Goal: Understand process/instructions: Learn how to perform a task or action

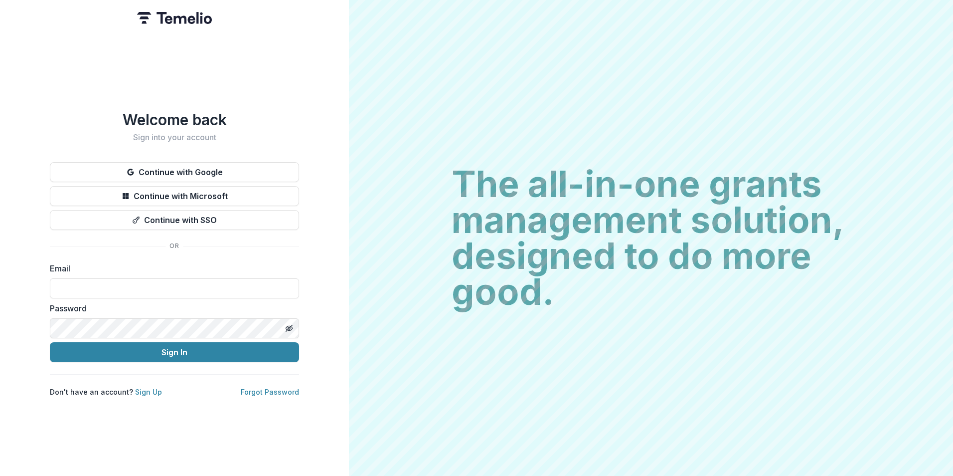
drag, startPoint x: 144, startPoint y: 278, endPoint x: 139, endPoint y: 272, distance: 7.1
click at [144, 278] on input at bounding box center [174, 288] width 249 height 20
type input "**********"
click at [50, 342] on button "Sign In" at bounding box center [174, 352] width 249 height 20
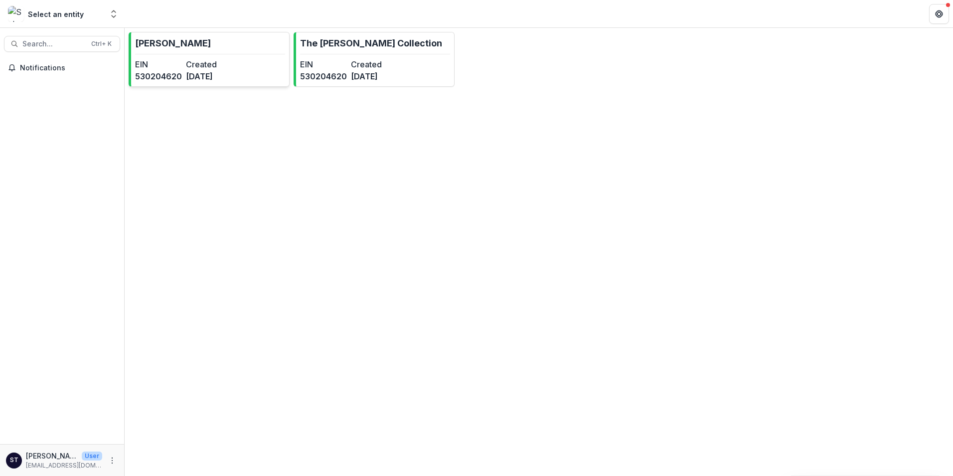
click at [181, 47] on p "[PERSON_NAME]" at bounding box center [173, 42] width 76 height 13
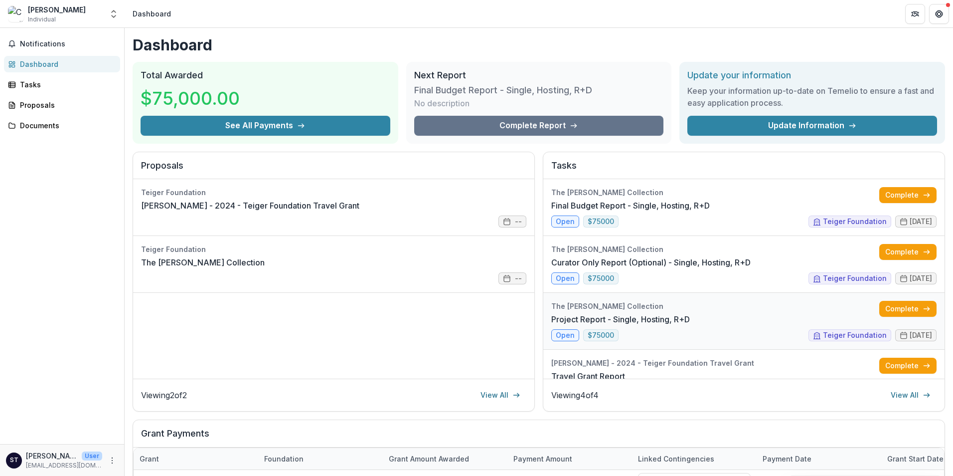
scroll to position [28, 0]
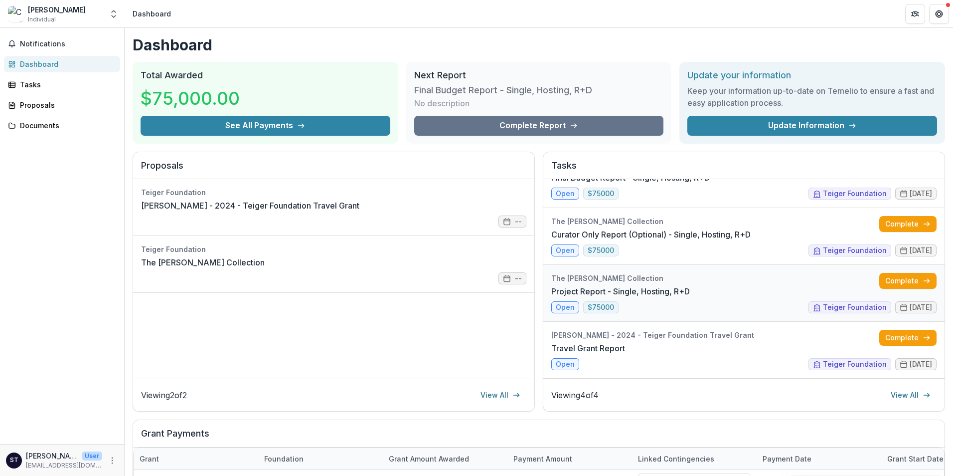
click at [563, 297] on link "Project Report - Single, Hosting, R+D" at bounding box center [620, 291] width 139 height 12
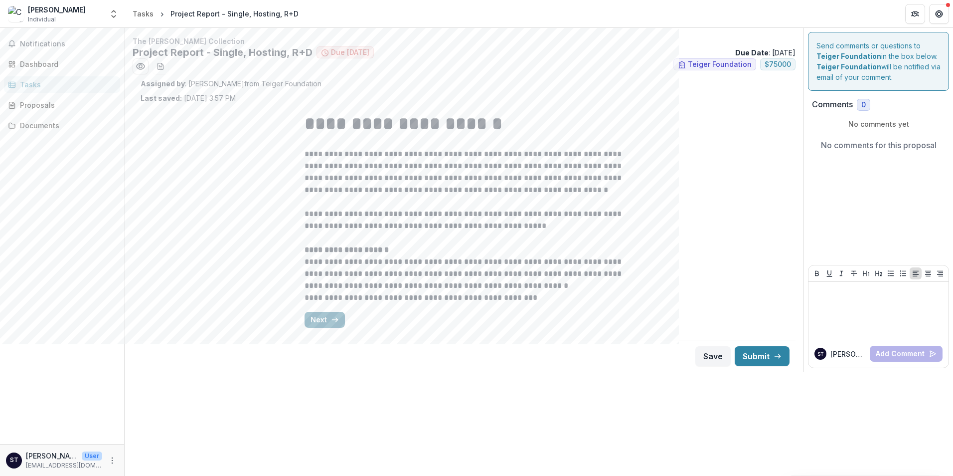
click at [317, 318] on button "Next" at bounding box center [325, 320] width 40 height 16
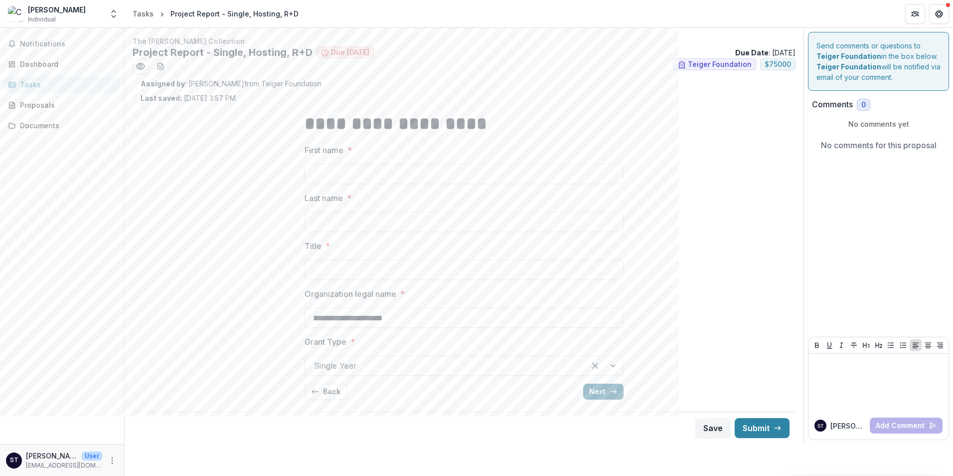
click at [605, 387] on button "Next" at bounding box center [603, 391] width 40 height 16
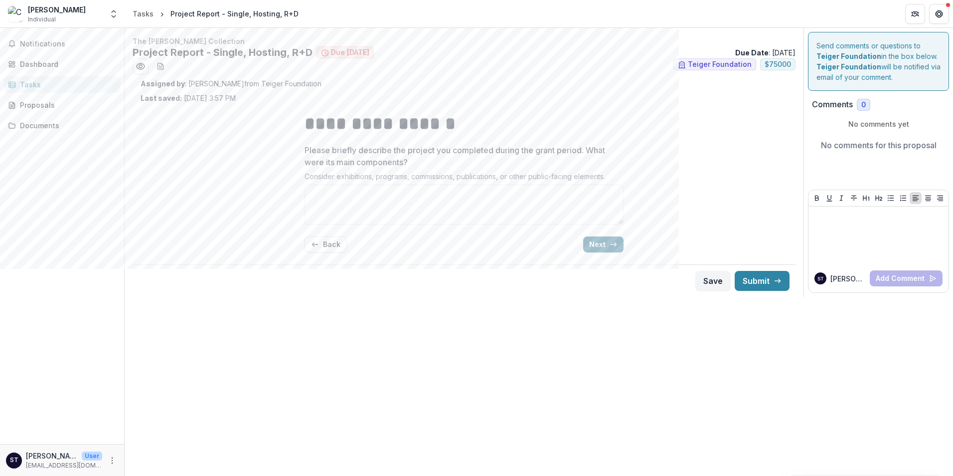
click at [598, 240] on button "Next" at bounding box center [603, 244] width 40 height 16
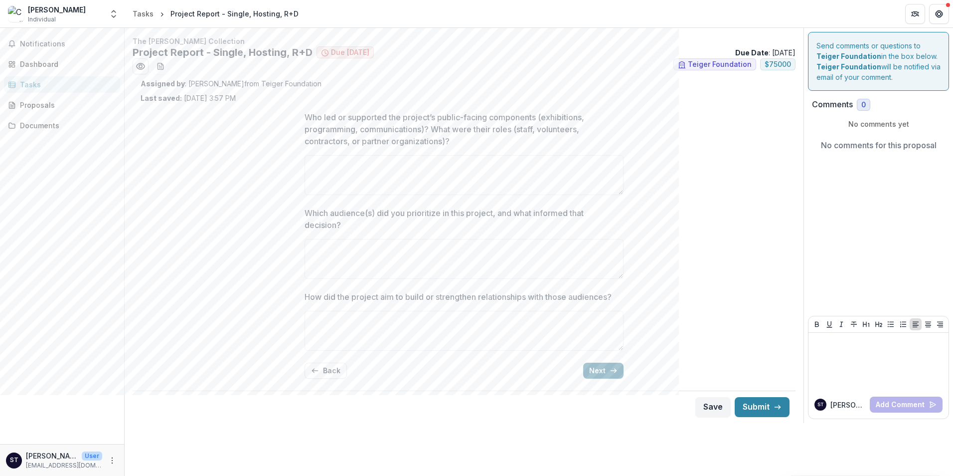
click at [609, 373] on button "Next" at bounding box center [603, 370] width 40 height 16
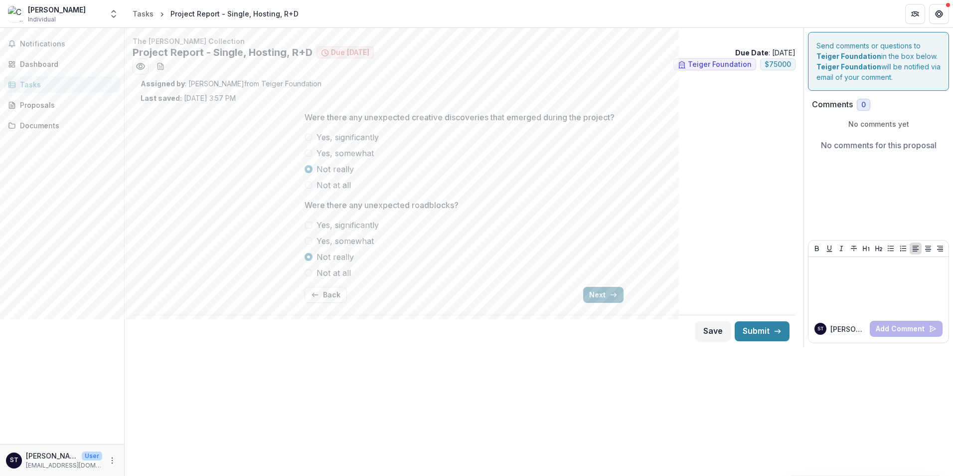
click at [597, 291] on button "Next" at bounding box center [603, 295] width 40 height 16
